Goal: Task Accomplishment & Management: Use online tool/utility

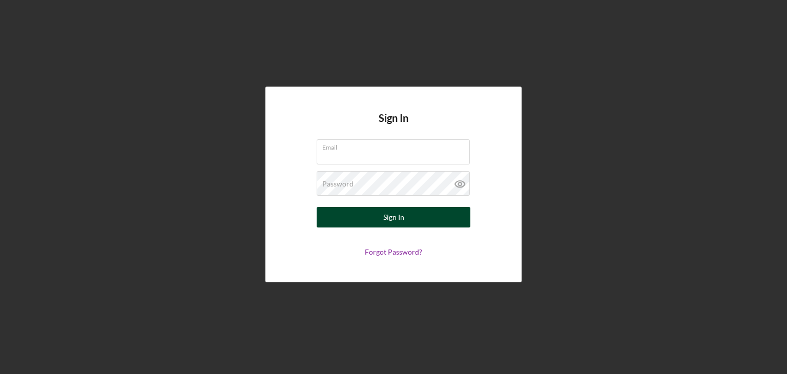
type input "[EMAIL_ADDRESS][DOMAIN_NAME]"
click at [344, 208] on button "Sign In" at bounding box center [393, 217] width 154 height 20
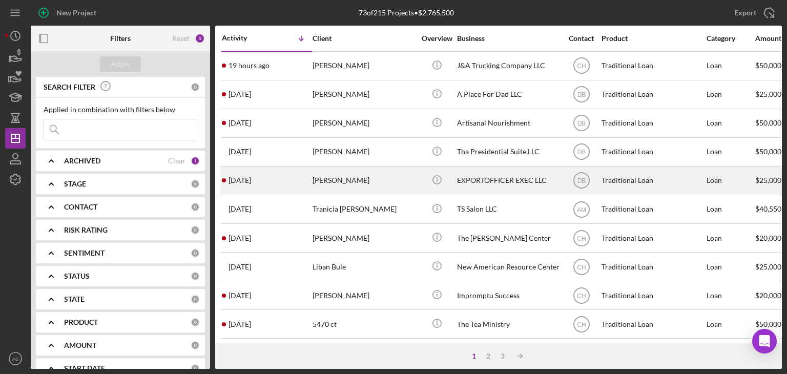
click at [358, 173] on div "[PERSON_NAME]" at bounding box center [363, 180] width 102 height 27
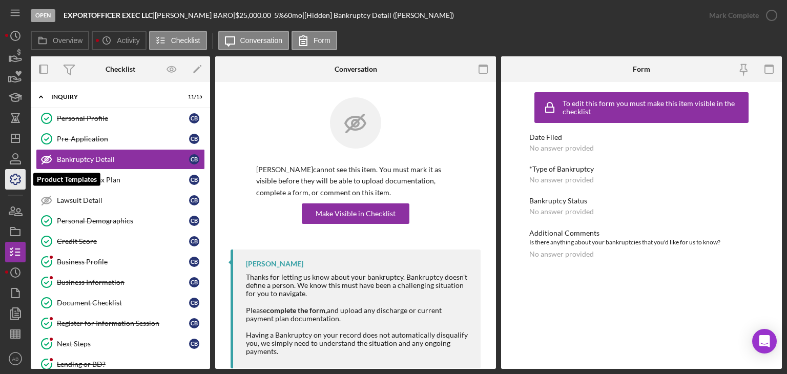
click at [22, 184] on icon "button" at bounding box center [16, 179] width 26 height 26
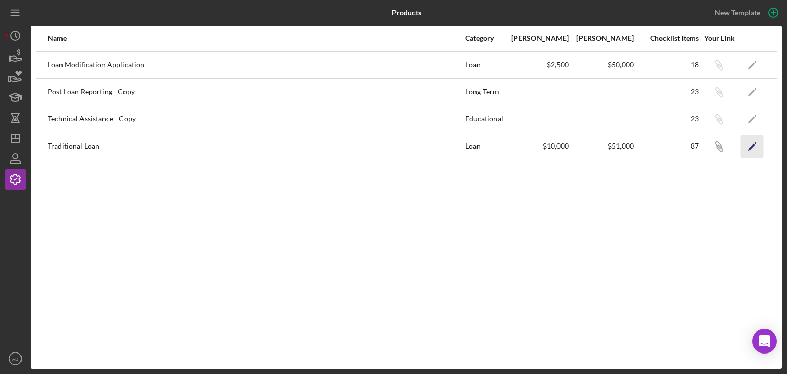
click at [754, 146] on icon "Icon/Edit" at bounding box center [751, 146] width 23 height 23
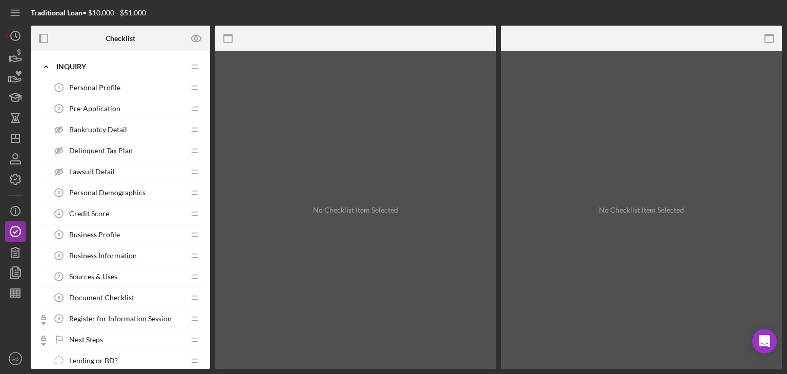
click at [164, 91] on div "Personal Profile 1 Personal Profile" at bounding box center [117, 87] width 136 height 20
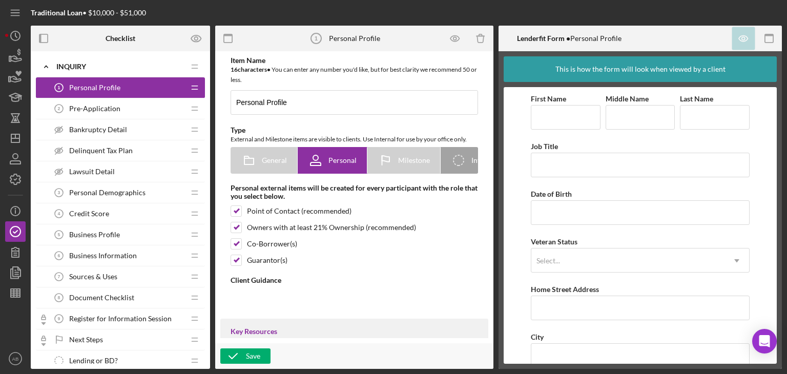
type textarea "<div><main class="_82aee97c-editor-scrollWrapFixed _9c352f06-editor-editorCompo…"
type textarea "<div>Thanks for knocking out your personal profile within our application platf…"
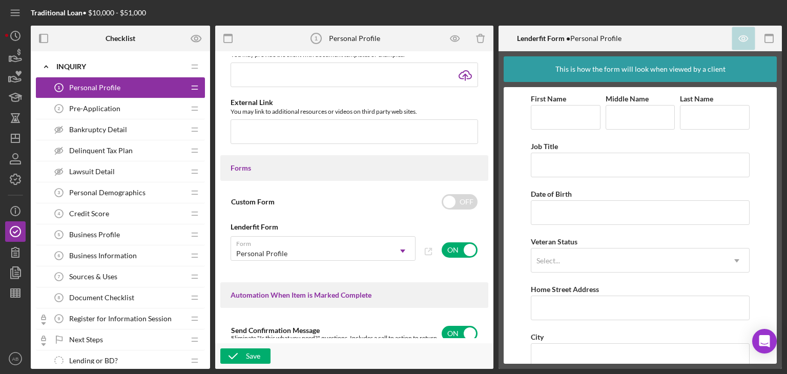
click at [129, 188] on span "Personal Demographics" at bounding box center [107, 192] width 76 height 8
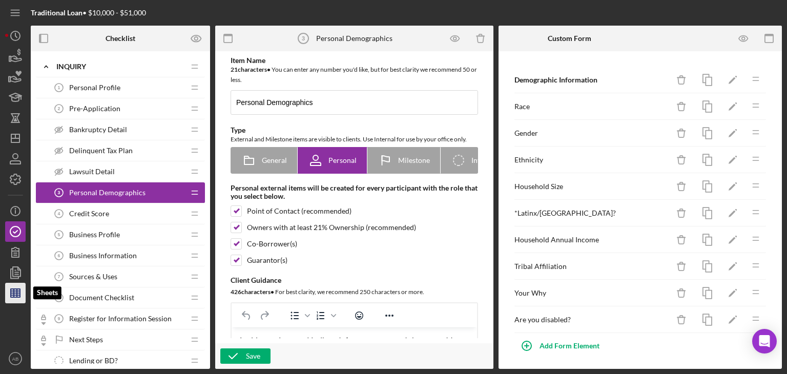
click at [8, 295] on icon "button" at bounding box center [16, 293] width 26 height 26
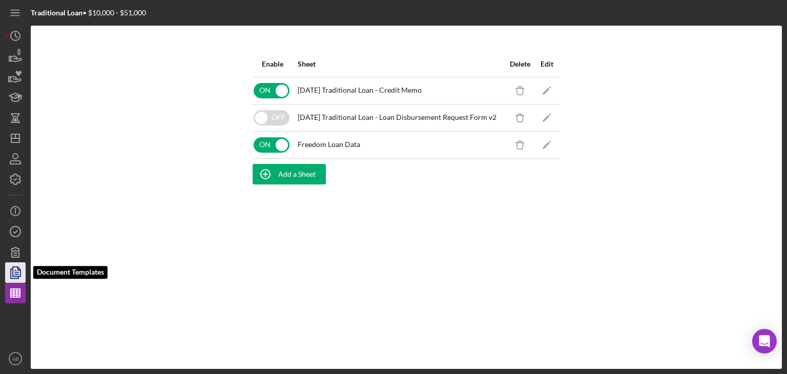
click at [18, 263] on icon "button" at bounding box center [16, 273] width 26 height 26
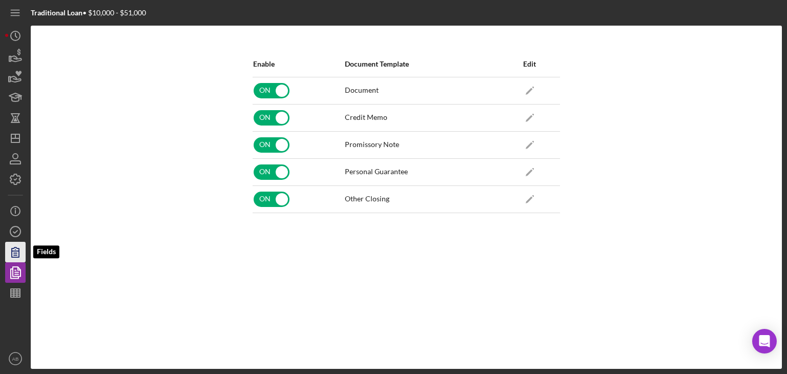
click at [16, 252] on icon "button" at bounding box center [15, 252] width 7 height 10
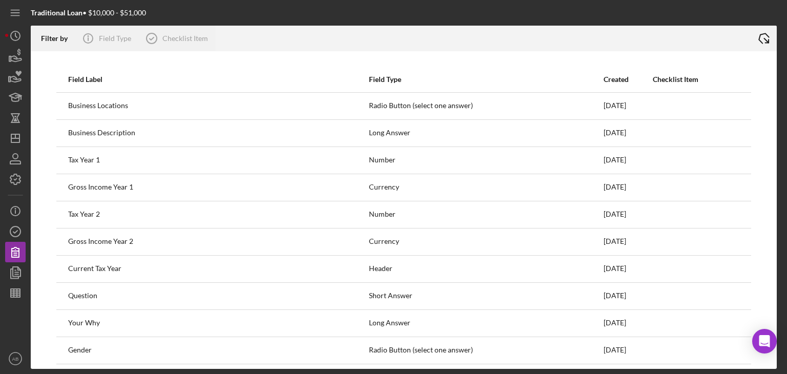
click at [761, 37] on icon "Icon/Export" at bounding box center [764, 39] width 26 height 26
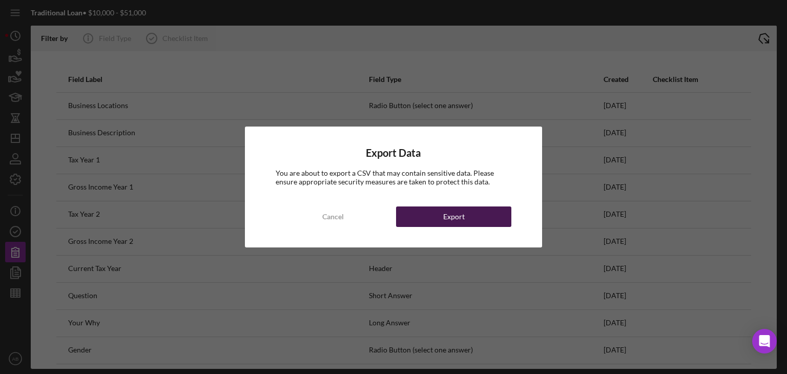
click at [471, 222] on button "Export" at bounding box center [453, 216] width 115 height 20
